Goal: Communication & Community: Answer question/provide support

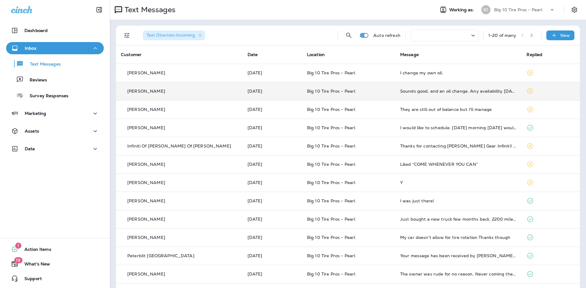
click at [464, 96] on td "Sounds good, and an oil change. Any availability [DATE]?" at bounding box center [458, 91] width 127 height 18
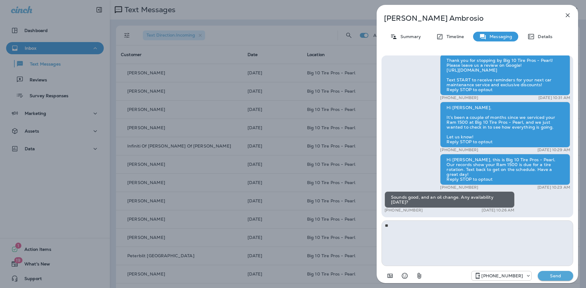
type textarea "*"
type textarea "**********"
click at [557, 277] on p "Send" at bounding box center [555, 275] width 26 height 5
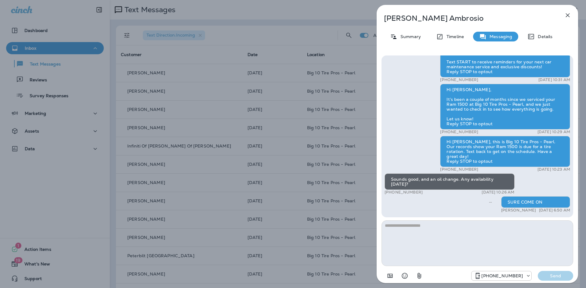
click at [567, 15] on icon "button" at bounding box center [567, 15] width 4 height 4
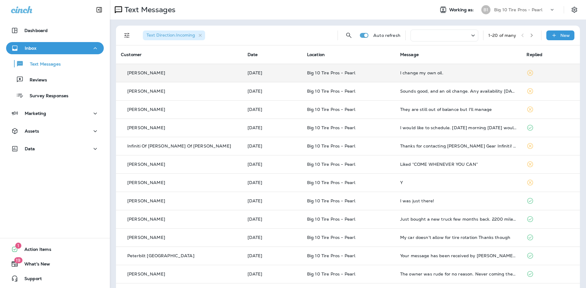
click at [452, 78] on td "I change my own oil." at bounding box center [458, 73] width 127 height 18
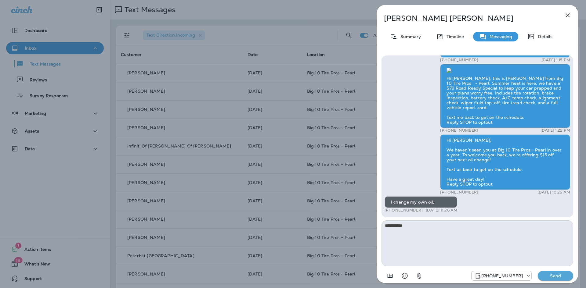
type textarea "**********"
click at [553, 275] on p "Send" at bounding box center [555, 275] width 26 height 5
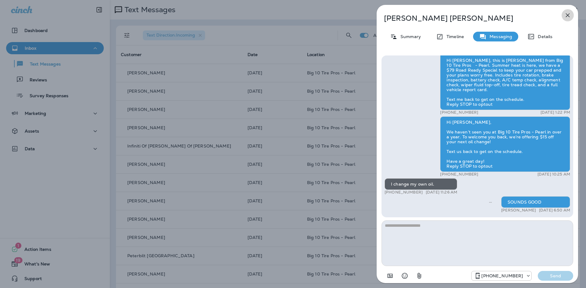
click at [567, 15] on icon "button" at bounding box center [567, 15] width 4 height 4
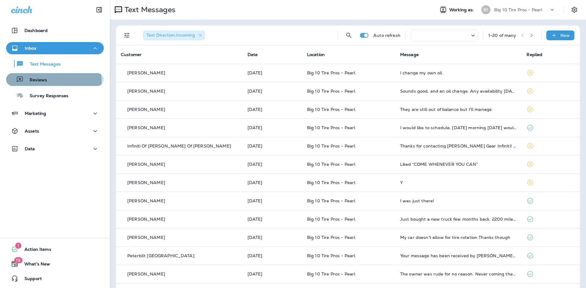
click at [38, 82] on p "Reviews" at bounding box center [34, 80] width 23 height 6
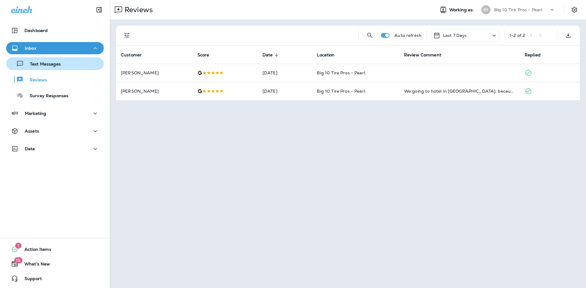
click at [39, 66] on p "Text Messages" at bounding box center [42, 65] width 37 height 6
